Goal: Information Seeking & Learning: Learn about a topic

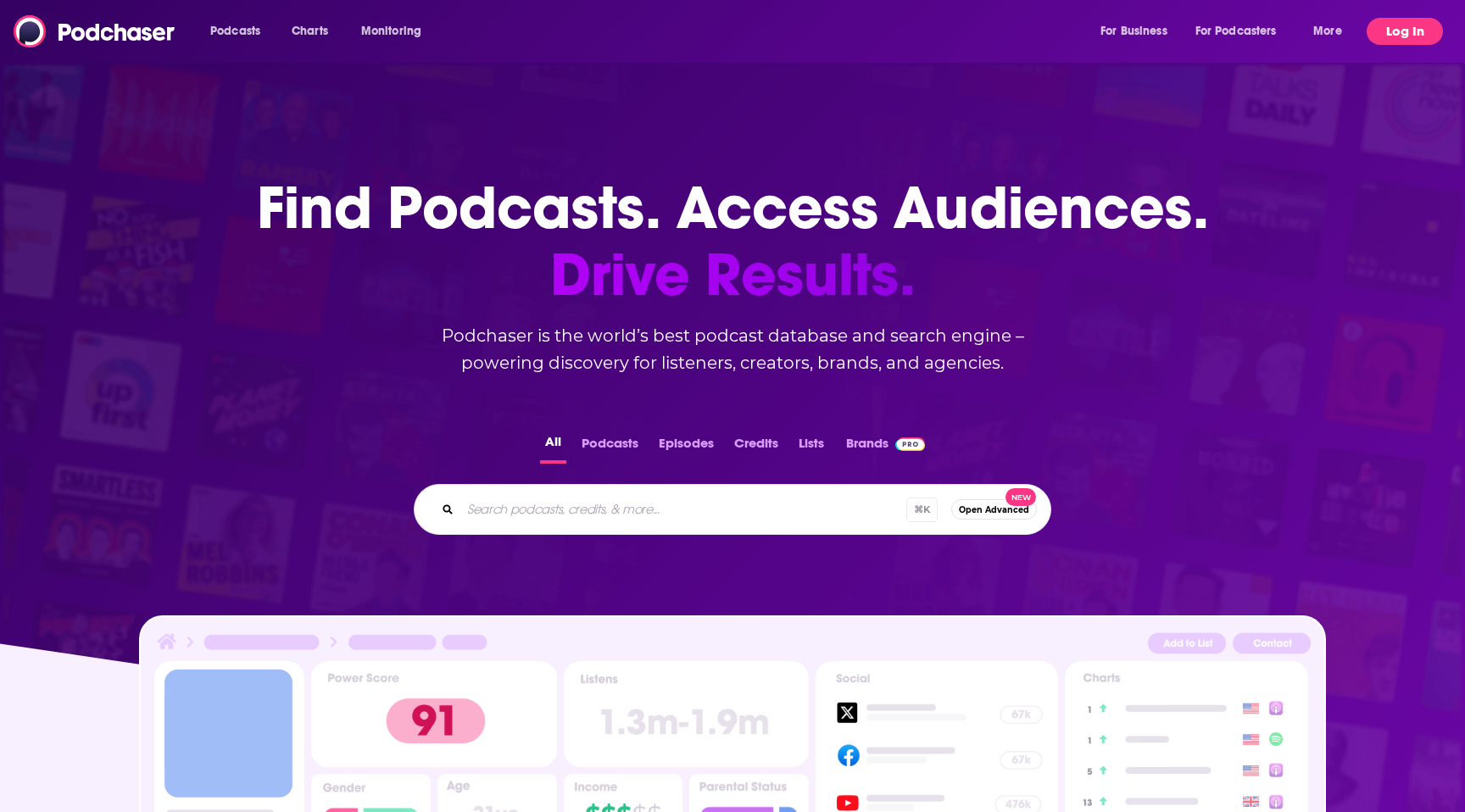
click at [1373, 30] on button "Log In" at bounding box center [1405, 32] width 77 height 27
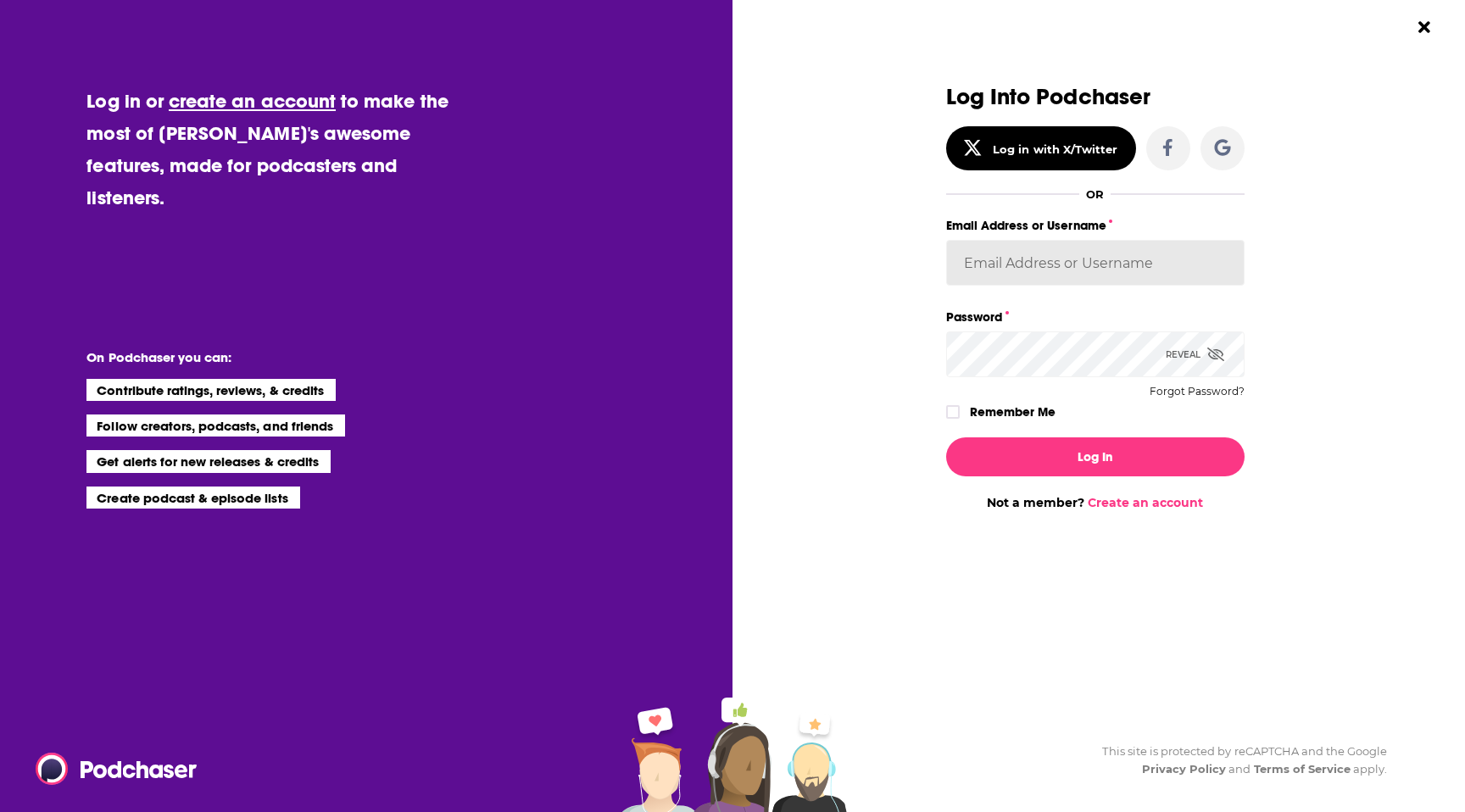
type input "cduhigg"
click at [1107, 478] on div "Log In Not a member? Create an account" at bounding box center [1095, 467] width 298 height 86
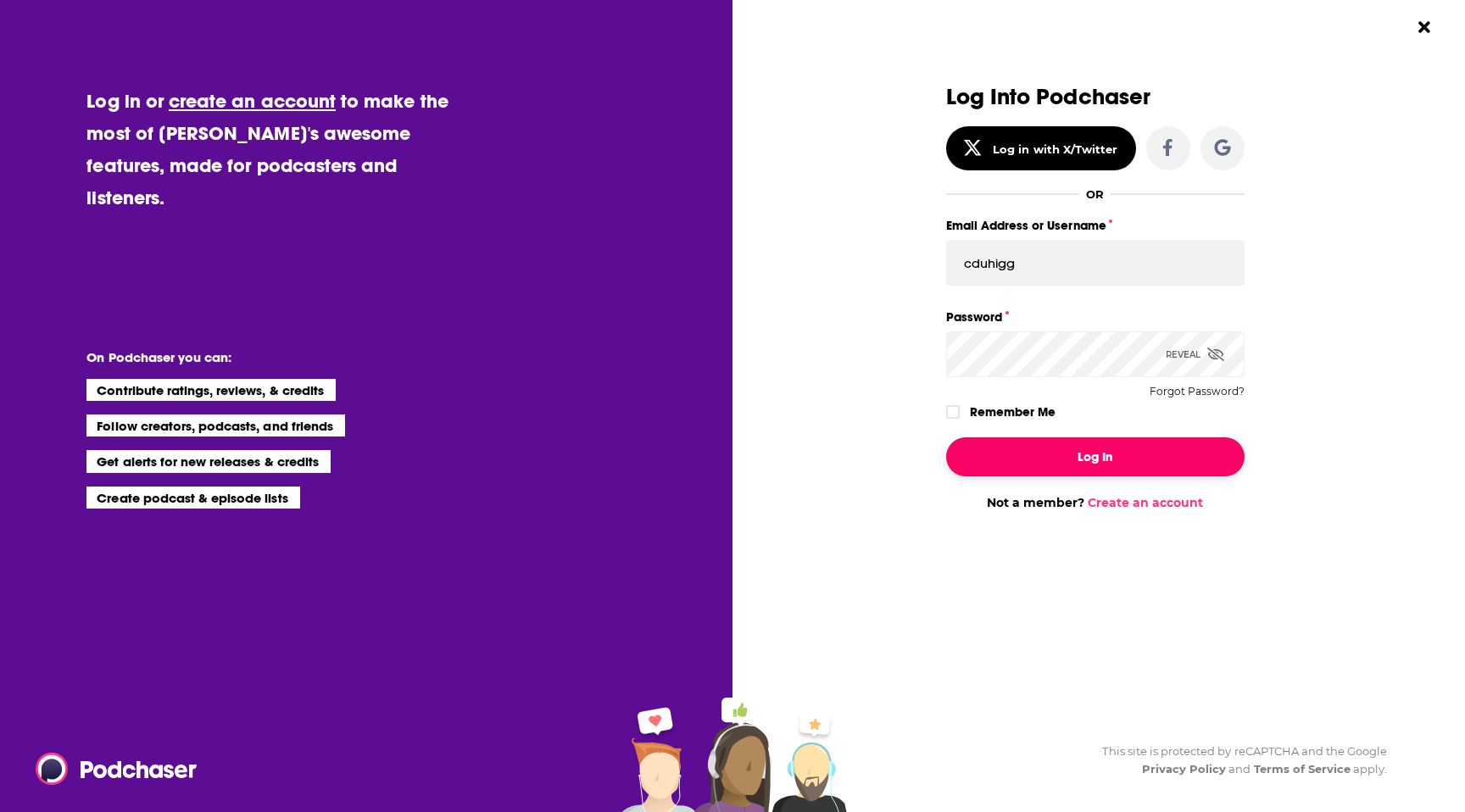
click at [1096, 460] on button "Log In" at bounding box center [1095, 456] width 298 height 39
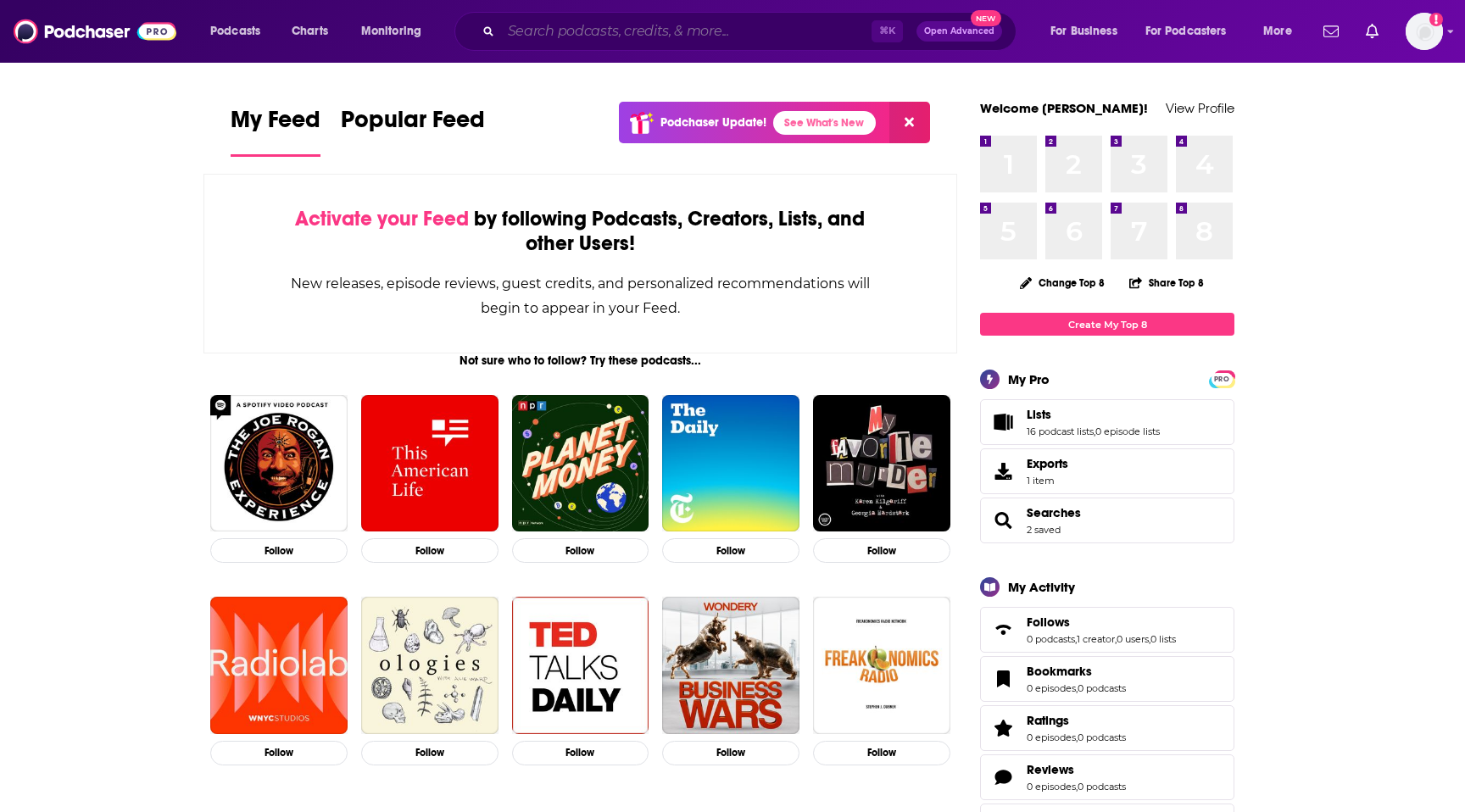
click at [677, 26] on input "Search podcasts, credits, & more..." at bounding box center [685, 32] width 370 height 27
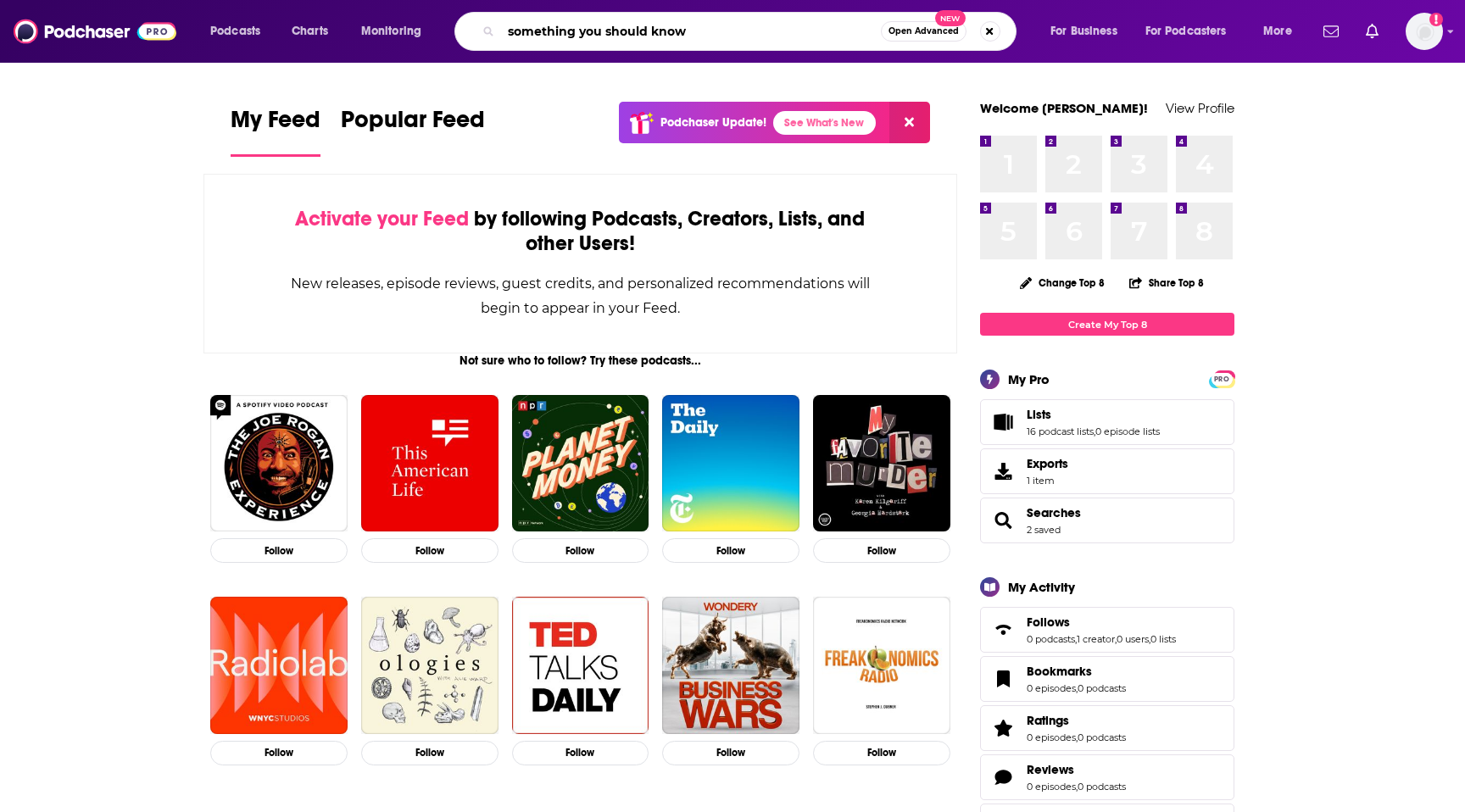
type input "something you should know"
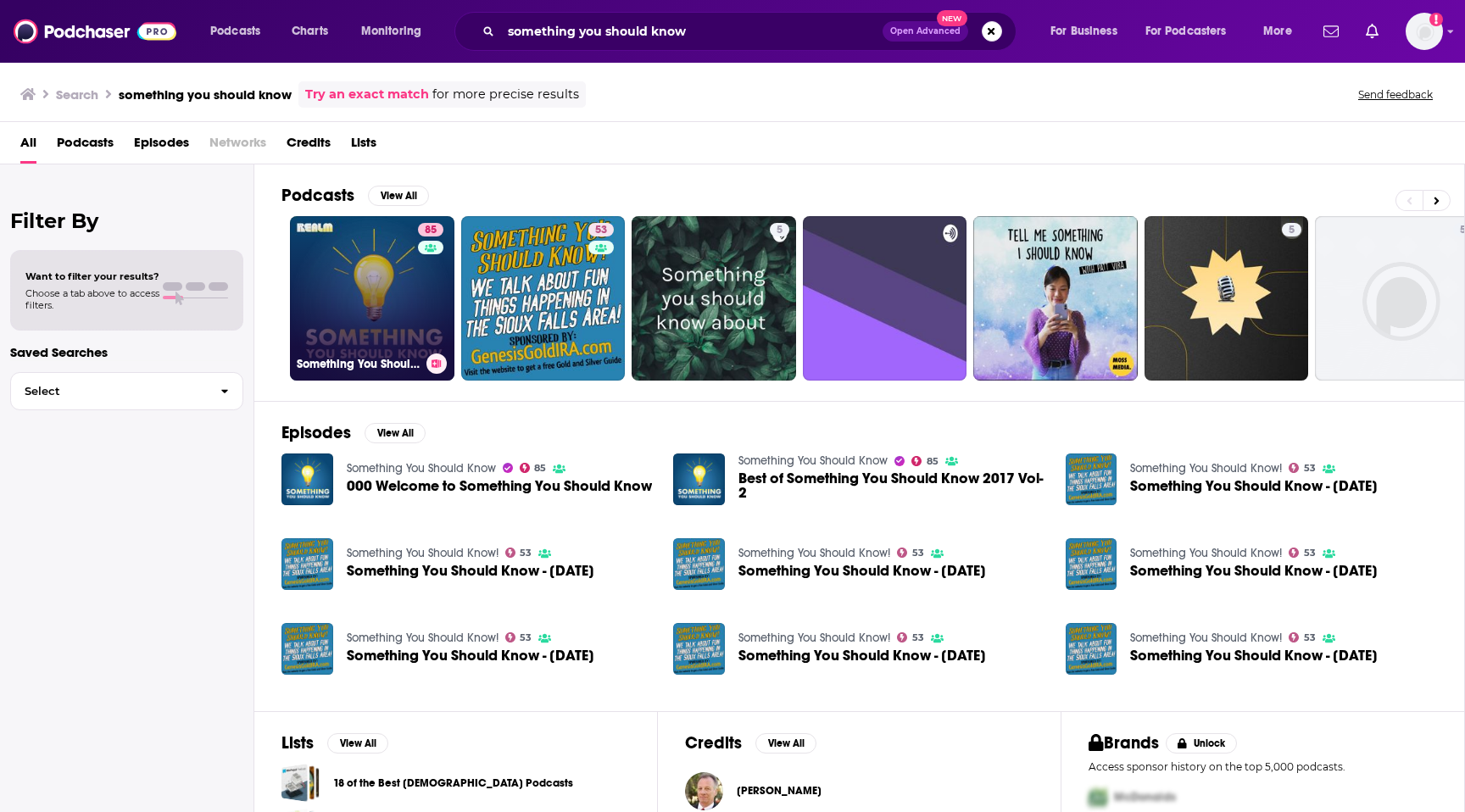
click at [363, 290] on link "85 Something You Should Know" at bounding box center [372, 298] width 165 height 165
